Goal: Task Accomplishment & Management: Use online tool/utility

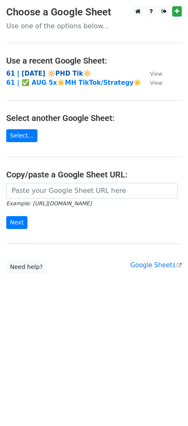
click at [47, 70] on strong "61 | [DATE] 🔆PHD Tik🔆" at bounding box center [48, 73] width 85 height 7
click at [60, 71] on strong "61 | [DATE] 🔆PHD Tik🔆" at bounding box center [48, 73] width 85 height 7
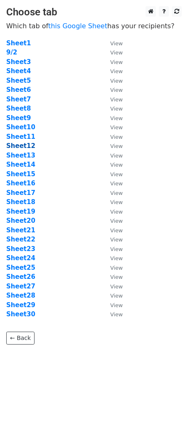
click at [22, 145] on strong "Sheet12" at bounding box center [20, 145] width 29 height 7
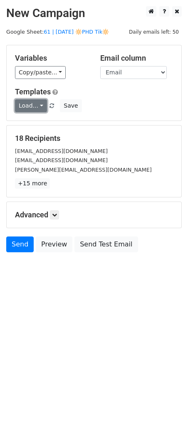
click at [29, 109] on link "Load..." at bounding box center [31, 105] width 32 height 13
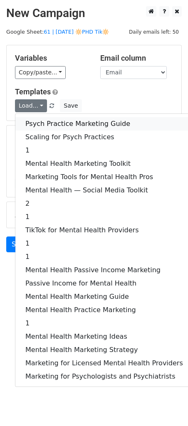
click at [31, 127] on link "Psych Practice Marketing Guide" at bounding box center [104, 123] width 178 height 13
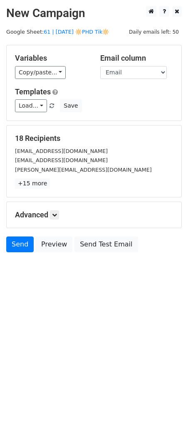
click at [64, 220] on div "Advanced Tracking Track Opens UTM Codes Track Clicks Filters Only include sprea…" at bounding box center [94, 215] width 175 height 26
click at [57, 215] on icon at bounding box center [54, 215] width 5 height 5
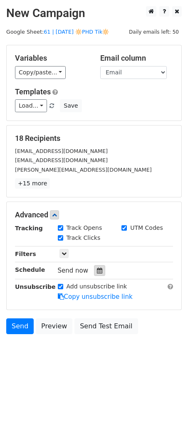
click at [97, 272] on icon at bounding box center [99, 271] width 5 height 6
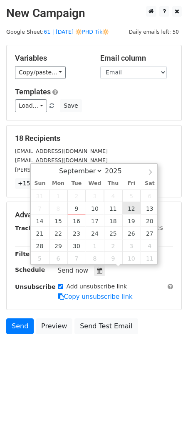
type input "2025-09-12 12:00"
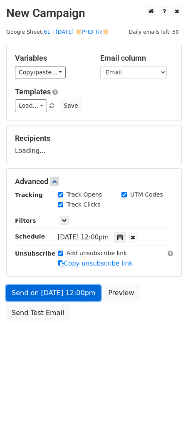
click at [67, 290] on link "Send on Sep 12 at 12:00pm" at bounding box center [53, 293] width 94 height 16
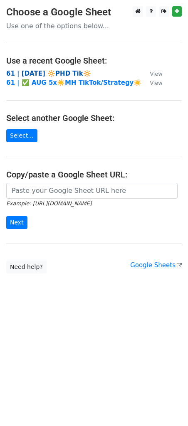
click at [54, 72] on strong "61 | [DATE] 🔆PHD Tik🔆" at bounding box center [48, 73] width 85 height 7
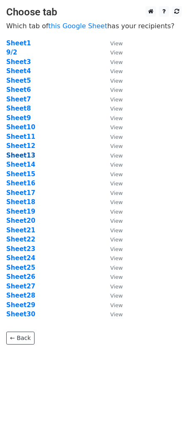
click at [25, 154] on strong "Sheet13" at bounding box center [20, 155] width 29 height 7
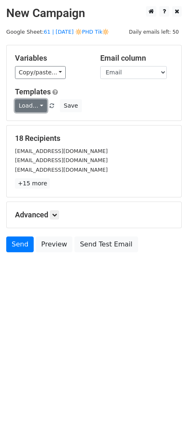
click at [32, 104] on link "Load..." at bounding box center [31, 105] width 32 height 13
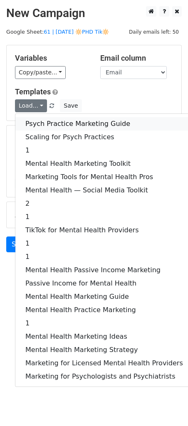
click at [42, 121] on link "Psych Practice Marketing Guide" at bounding box center [104, 123] width 178 height 13
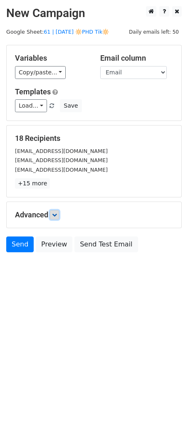
click at [57, 213] on icon at bounding box center [54, 215] width 5 height 5
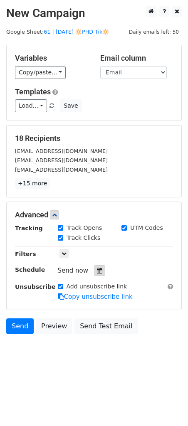
click at [97, 265] on div at bounding box center [99, 270] width 11 height 11
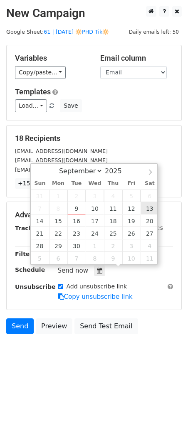
type input "2025-09-13 12:00"
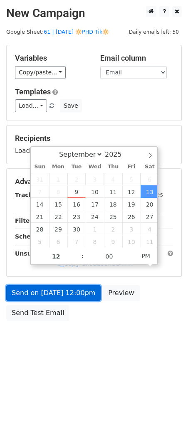
click at [70, 288] on link "Send on Sep 13 at 12:00pm" at bounding box center [53, 293] width 94 height 16
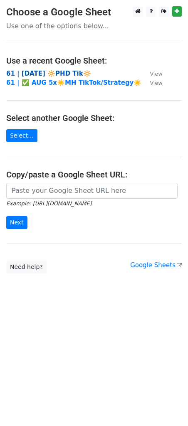
click at [50, 73] on strong "61 | [DATE] 🔆PHD Tik🔆" at bounding box center [48, 73] width 85 height 7
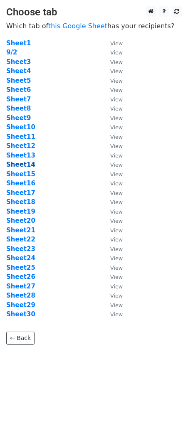
click at [17, 166] on strong "Sheet14" at bounding box center [20, 164] width 29 height 7
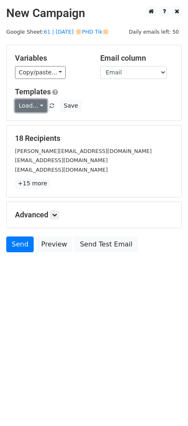
click at [33, 106] on link "Load..." at bounding box center [31, 105] width 32 height 13
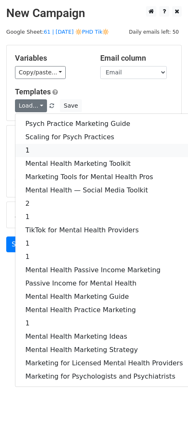
click at [56, 144] on link "1" at bounding box center [104, 150] width 178 height 13
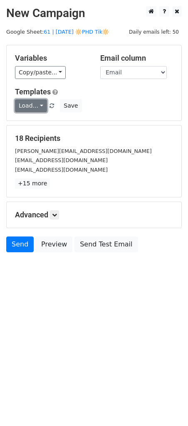
click at [30, 109] on link "Load..." at bounding box center [31, 105] width 32 height 13
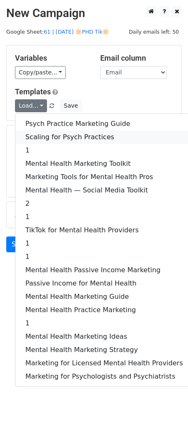
click at [39, 131] on link "Scaling for Psych Practices" at bounding box center [104, 137] width 178 height 13
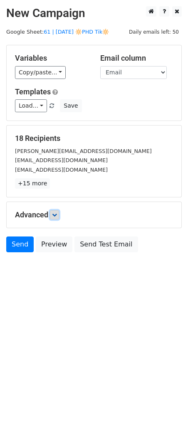
click at [52, 218] on link at bounding box center [54, 214] width 9 height 9
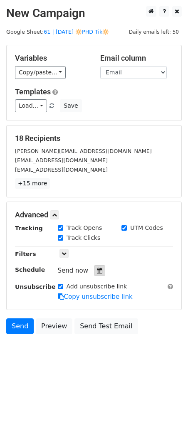
click at [97, 271] on icon at bounding box center [99, 271] width 5 height 6
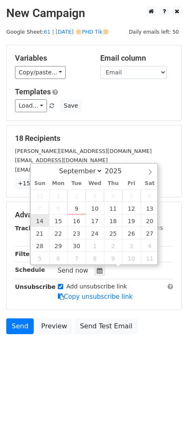
type input "[DATE] 12:00"
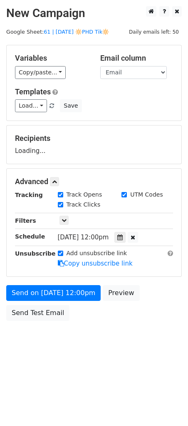
click at [41, 281] on form "Variables Copy/paste... {{Name}} {{Email}} Email column Name Email Templates Lo…" at bounding box center [94, 185] width 176 height 280
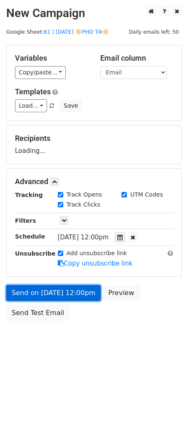
click at [41, 293] on link "Send on [DATE] 12:00pm" at bounding box center [53, 293] width 94 height 16
